Goal: Task Accomplishment & Management: Use online tool/utility

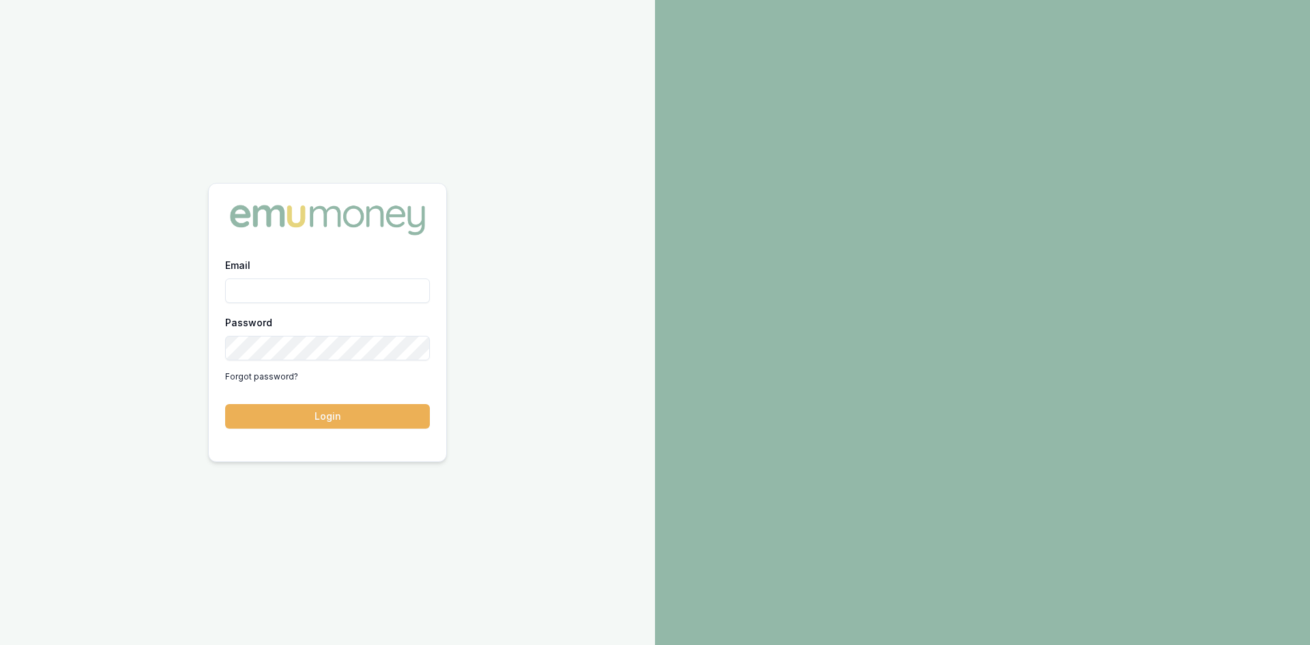
type input "steven.nguyen@emumoney.com.au"
click at [343, 419] on button "Login" at bounding box center [327, 416] width 205 height 25
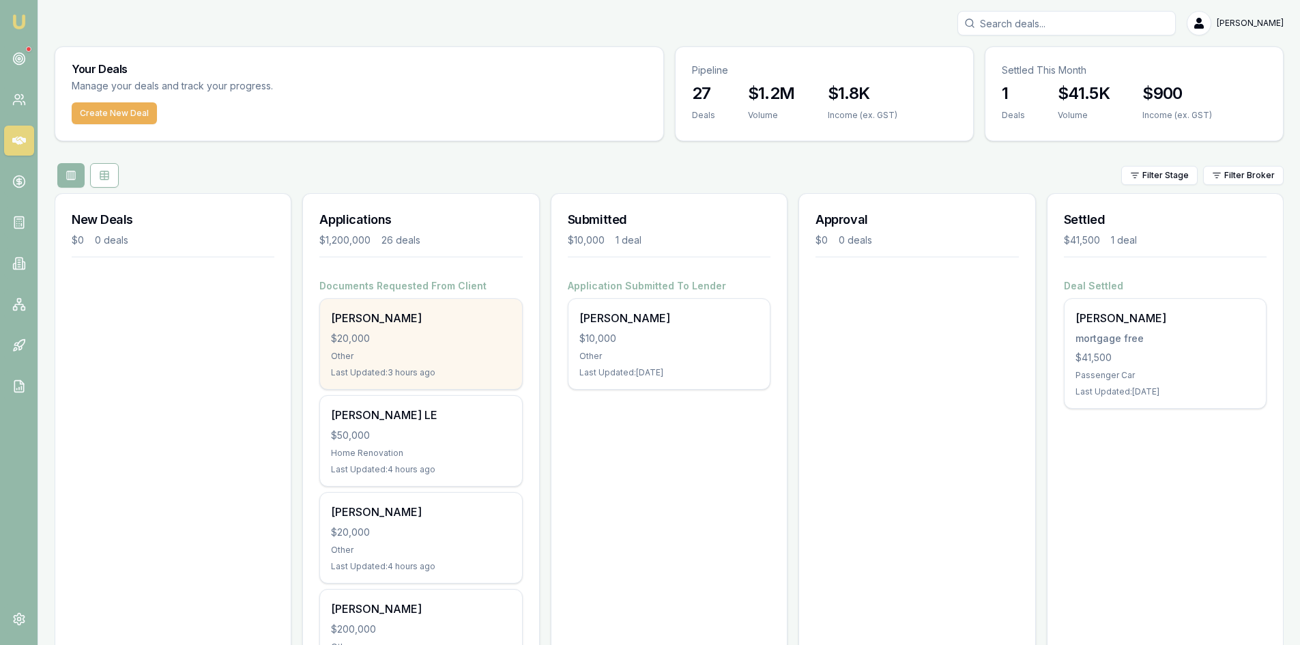
click at [413, 351] on div "Other" at bounding box center [420, 356] width 179 height 11
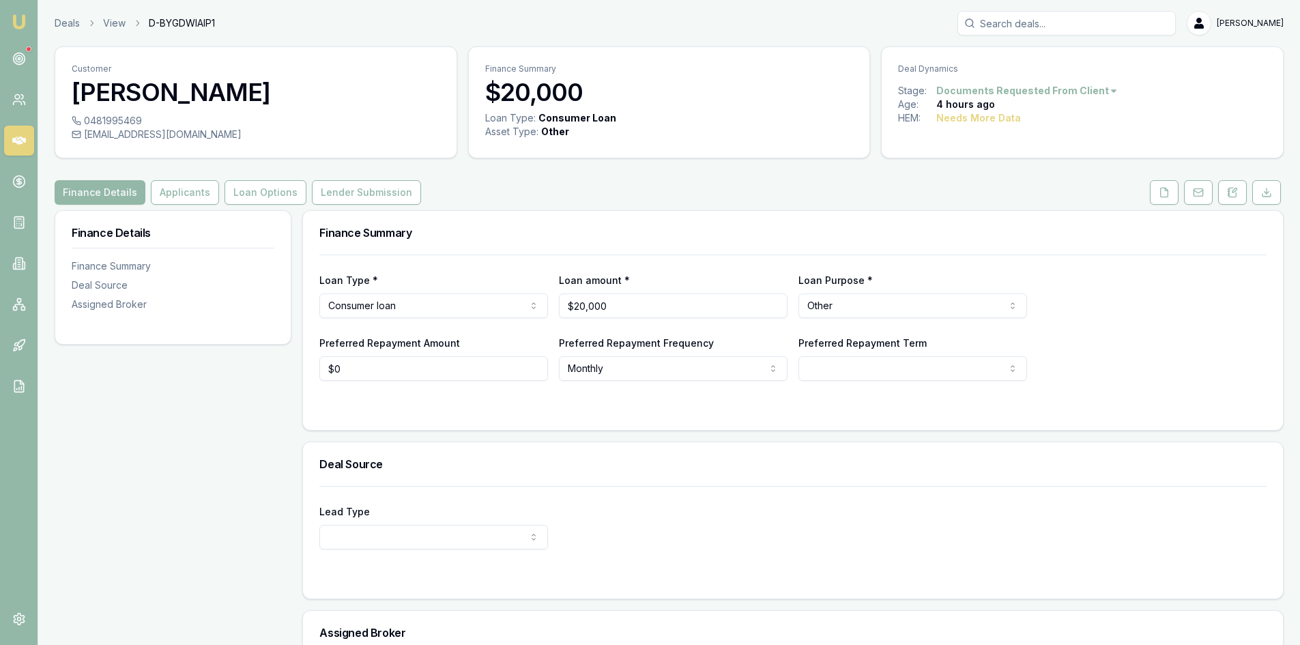
drag, startPoint x: 1159, startPoint y: 187, endPoint x: 1115, endPoint y: 209, distance: 49.4
click at [1159, 187] on icon at bounding box center [1164, 192] width 11 height 11
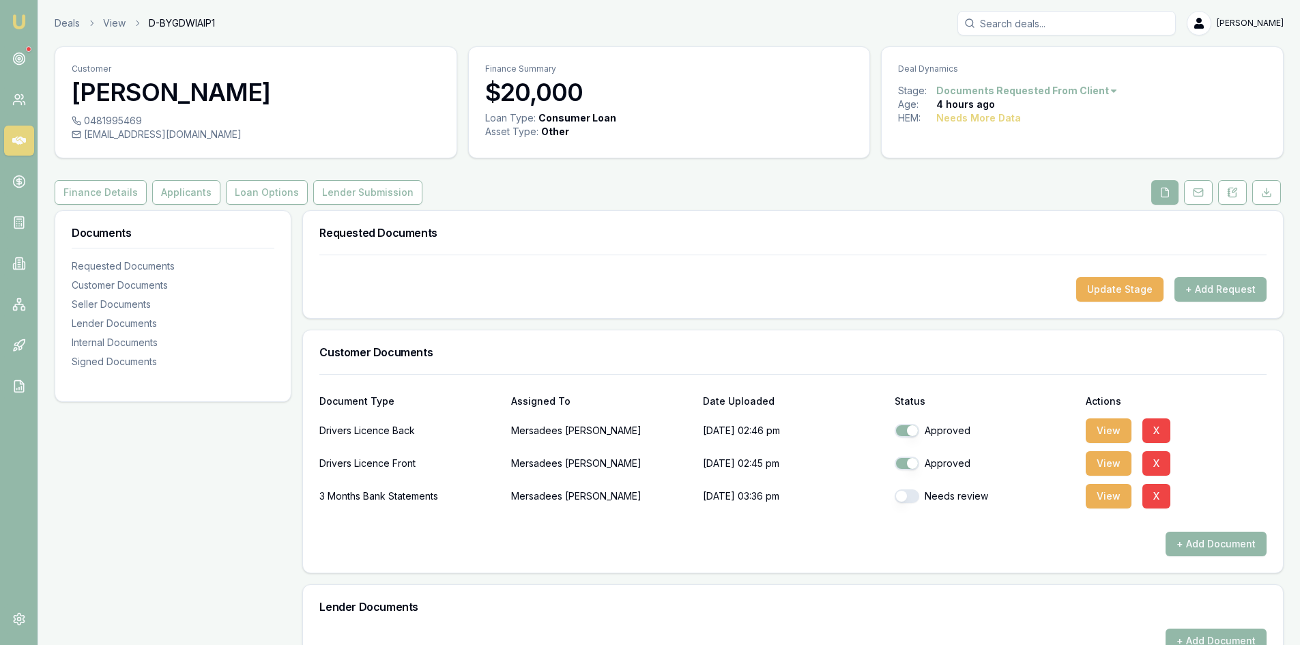
scroll to position [68, 0]
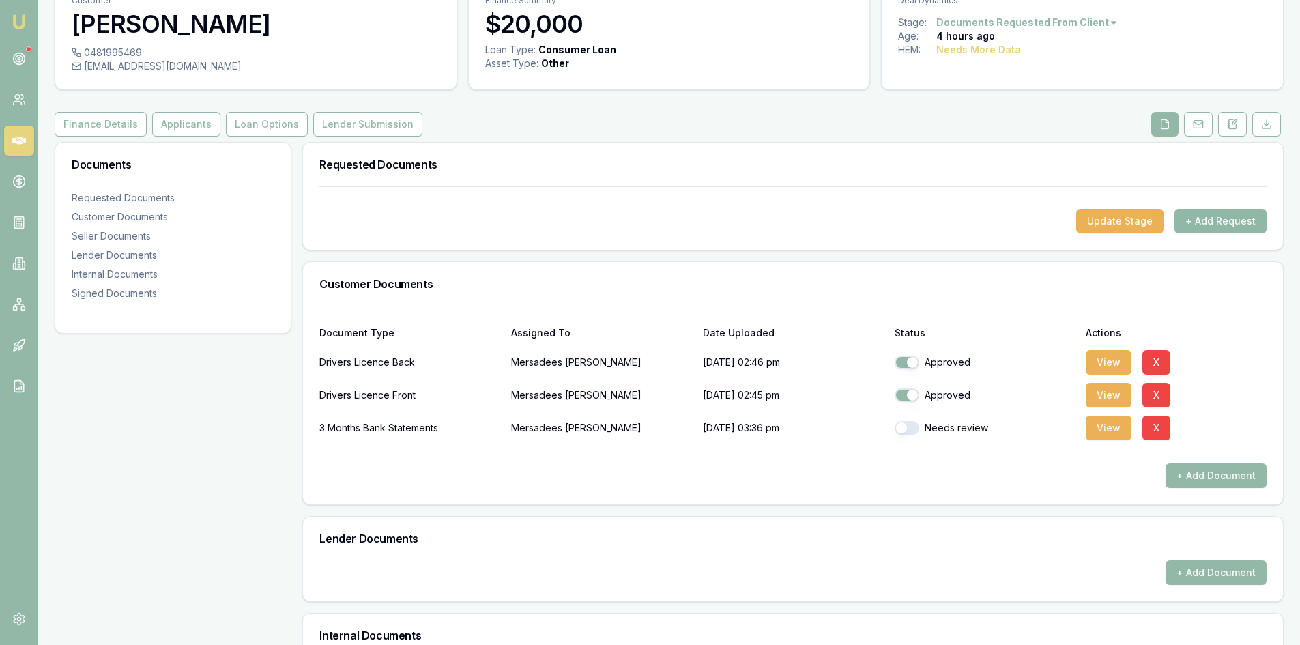
click at [1217, 215] on button "+ Add Request" at bounding box center [1220, 221] width 92 height 25
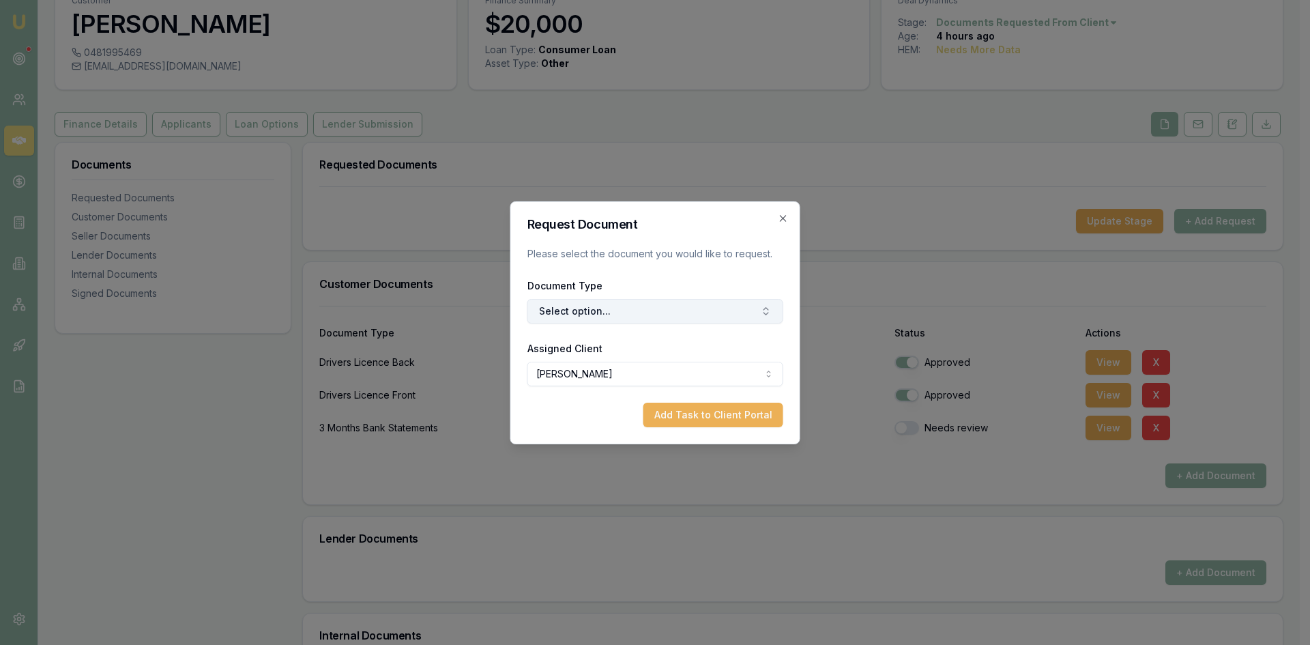
click at [590, 313] on button "Select option..." at bounding box center [655, 311] width 256 height 25
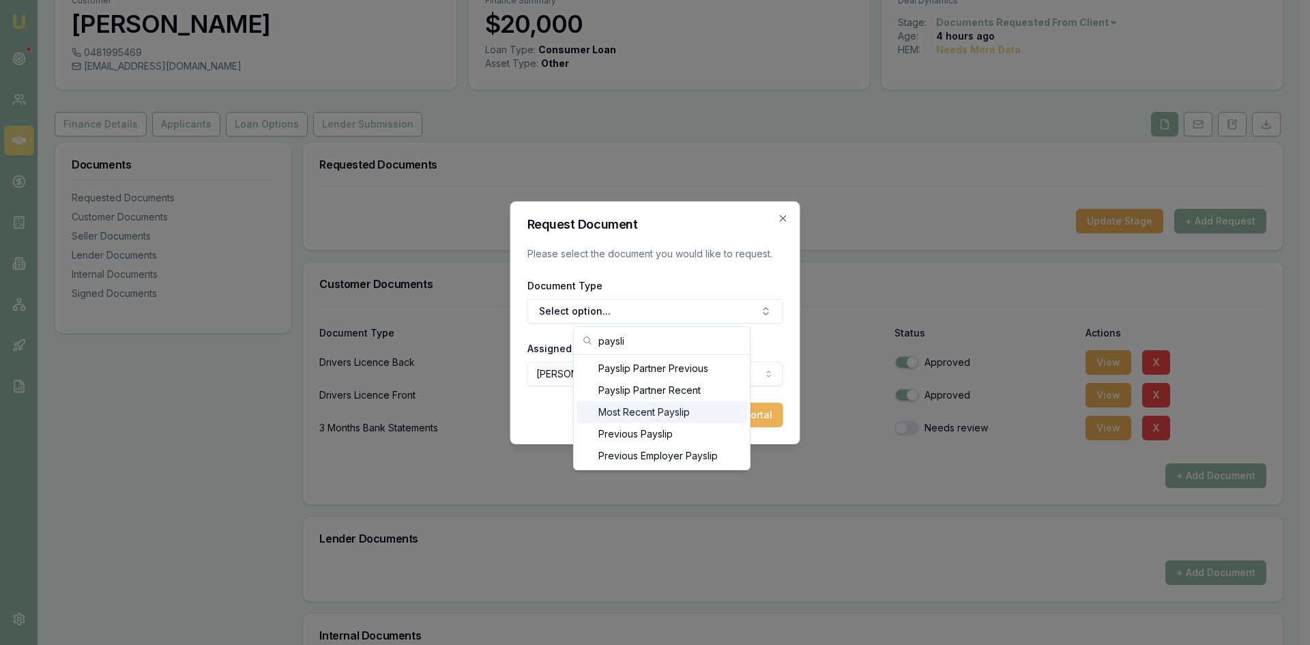
type input "paysli"
click at [669, 412] on div "Most Recent Payslip" at bounding box center [662, 412] width 171 height 22
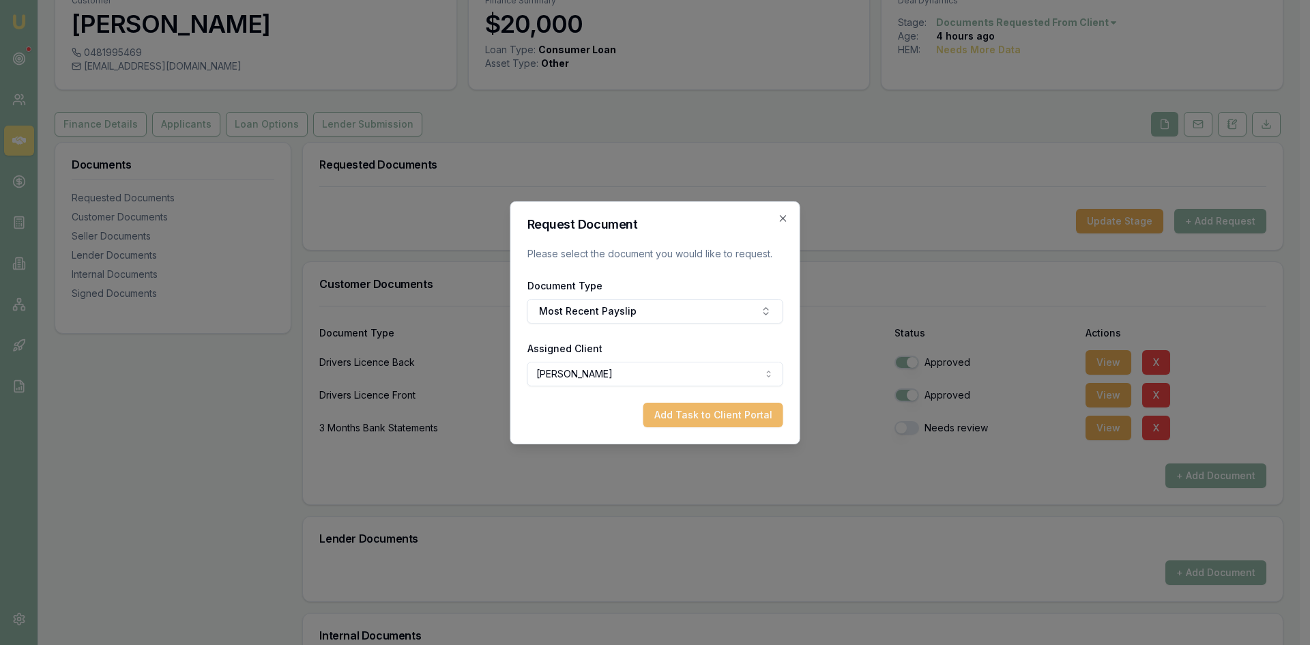
click at [686, 414] on button "Add Task to Client Portal" at bounding box center [713, 415] width 140 height 25
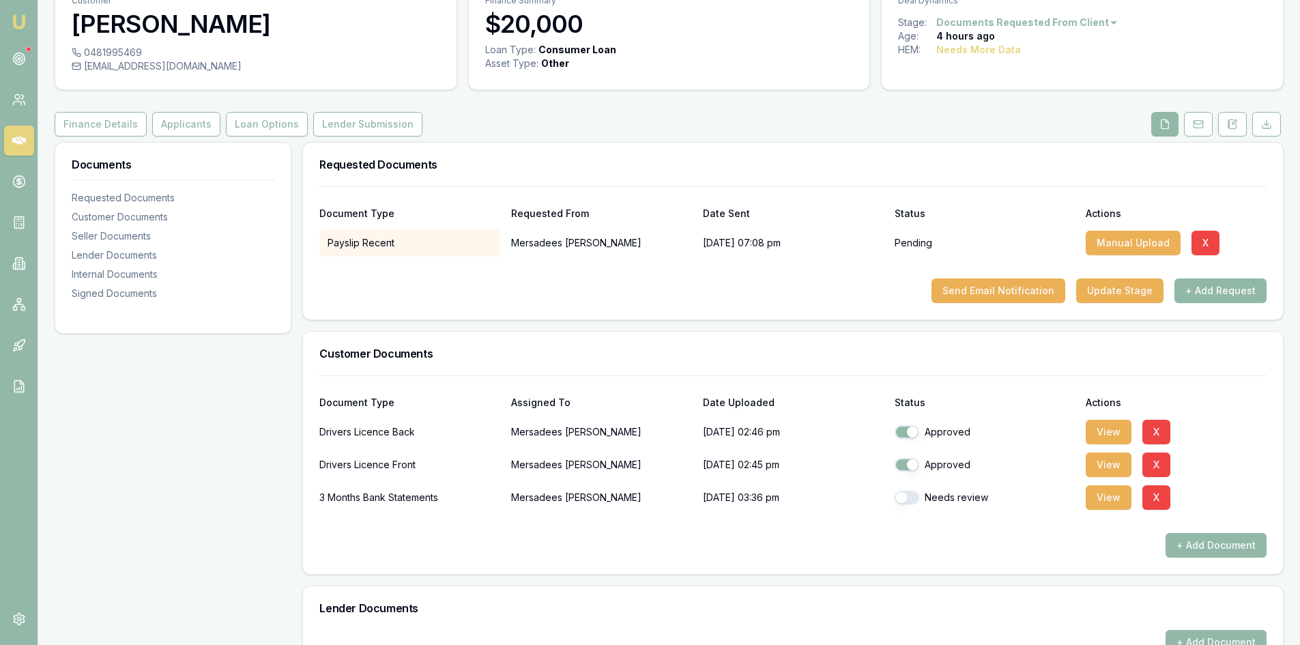
click at [1217, 298] on button "+ Add Request" at bounding box center [1220, 290] width 92 height 25
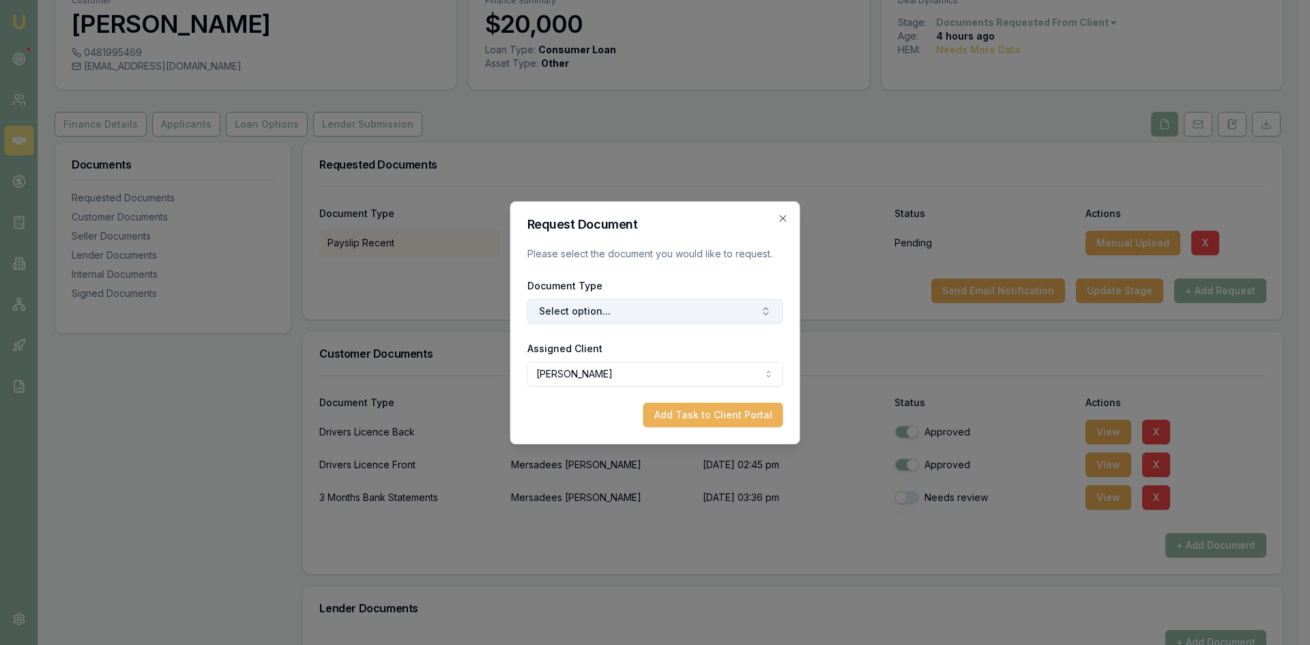
click at [577, 311] on button "Select option..." at bounding box center [655, 311] width 256 height 25
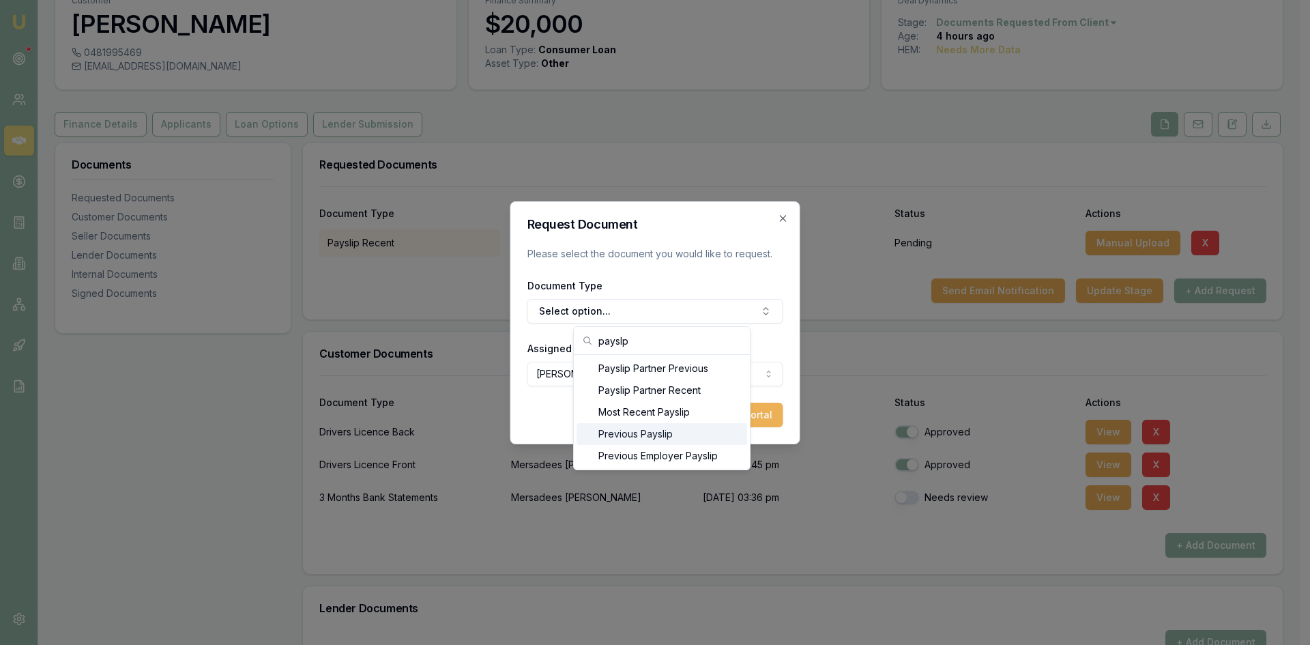
type input "payslp"
click at [664, 433] on div "Previous Payslip" at bounding box center [662, 434] width 171 height 22
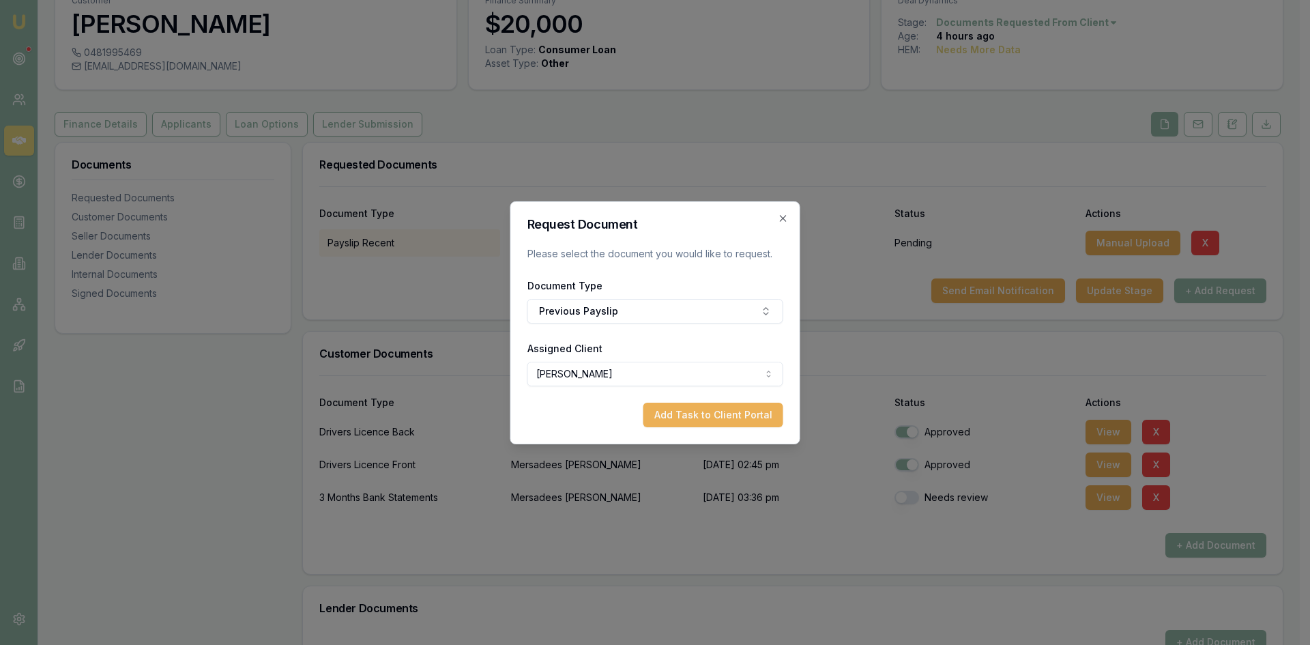
click at [697, 378] on body "Emu Broker Deals View D-BYGDWIAIP1 Steven Nguyen Toggle Menu Customer Mersadees…" at bounding box center [650, 254] width 1300 height 645
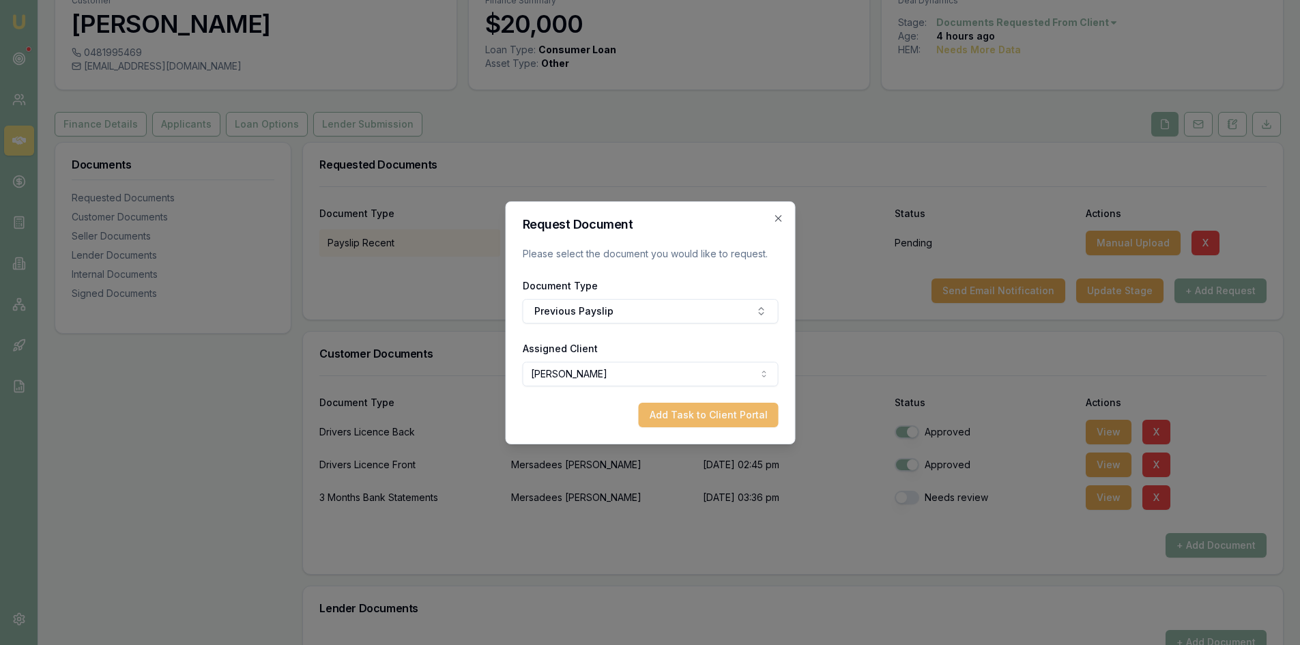
click at [697, 422] on button "Add Task to Client Portal" at bounding box center [708, 415] width 140 height 25
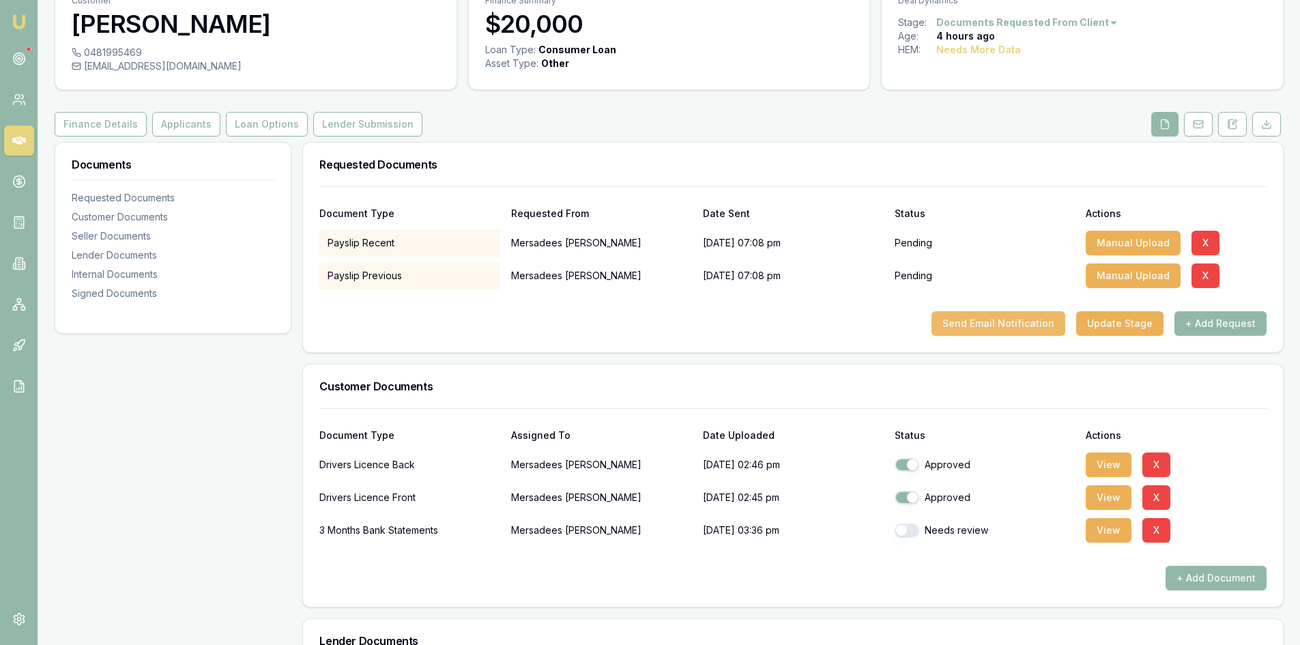
click at [1002, 326] on button "Send Email Notification" at bounding box center [998, 323] width 134 height 25
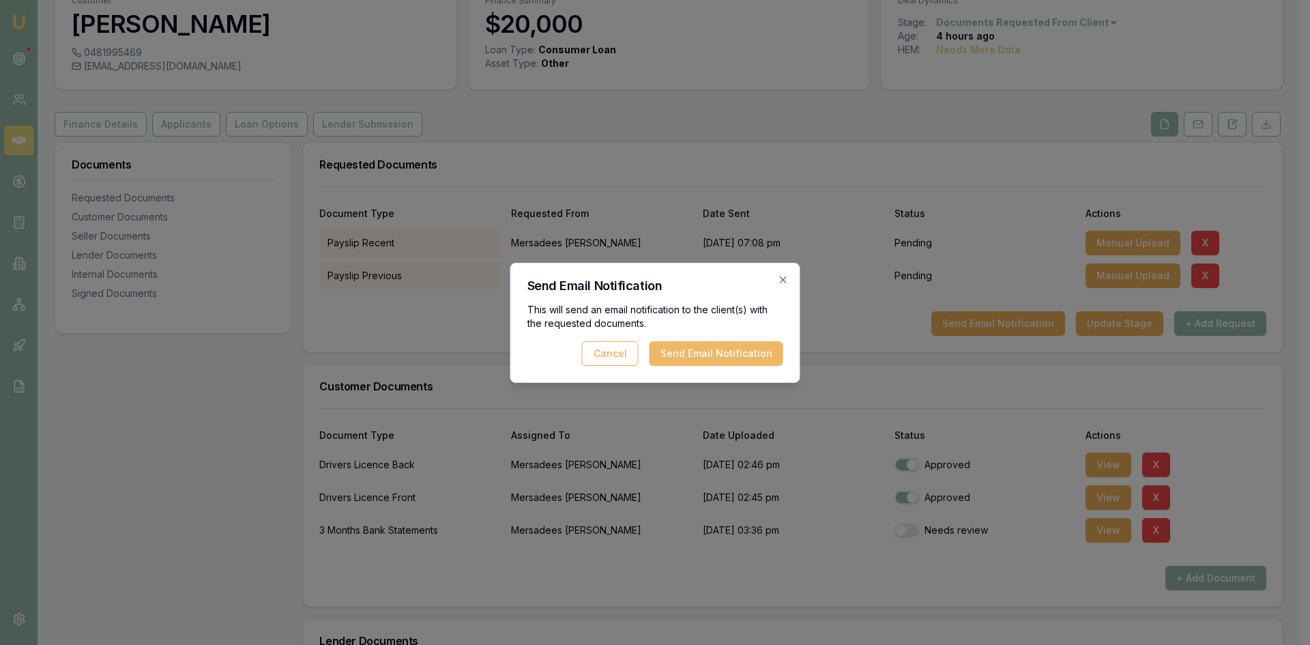
click at [744, 354] on button "Send Email Notification" at bounding box center [717, 353] width 134 height 25
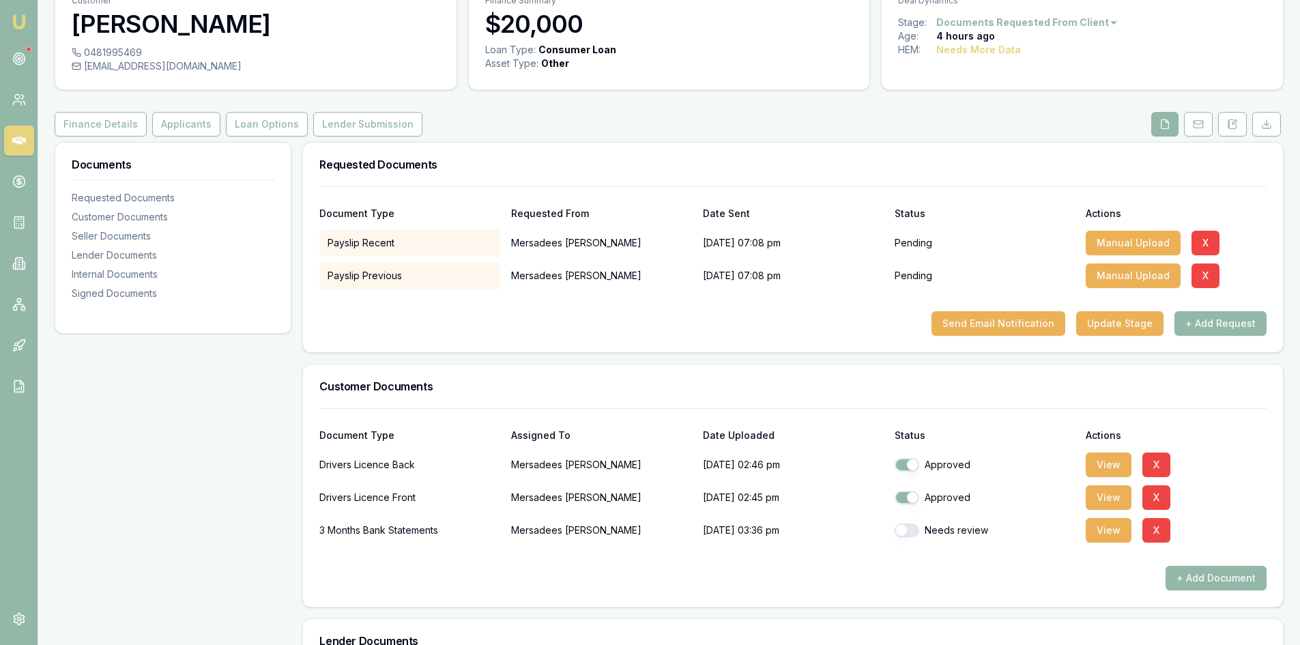
scroll to position [0, 0]
